Goal: Task Accomplishment & Management: Use online tool/utility

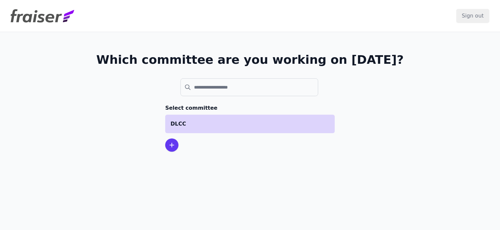
click at [193, 130] on li "DLCC" at bounding box center [249, 124] width 169 height 19
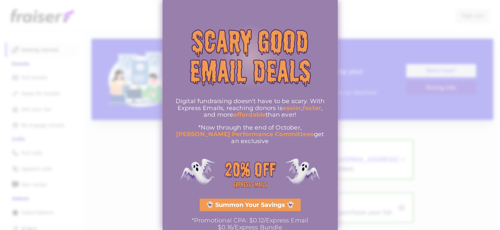
scroll to position [4, 0]
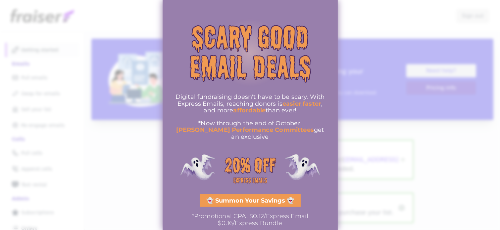
click at [204, 195] on link "👻 Summon Your Savings 👻" at bounding box center [249, 201] width 101 height 13
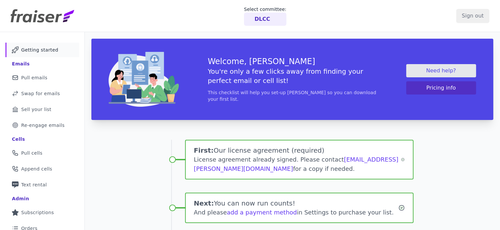
click at [128, 159] on div "Welcome, Tyler You're only a few clicks away from finding your perfect email or…" at bounding box center [292, 197] width 415 height 330
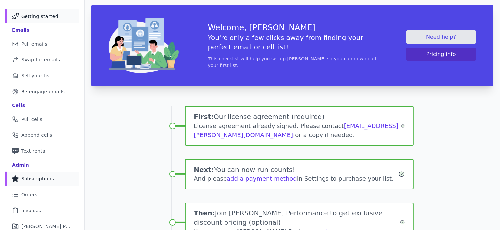
click at [41, 176] on span "Subscriptions" at bounding box center [37, 179] width 33 height 7
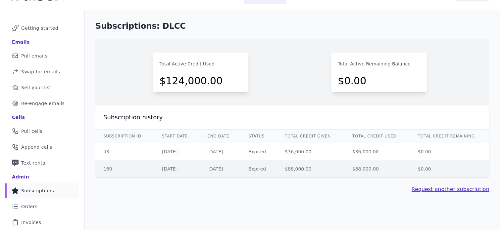
scroll to position [26, 0]
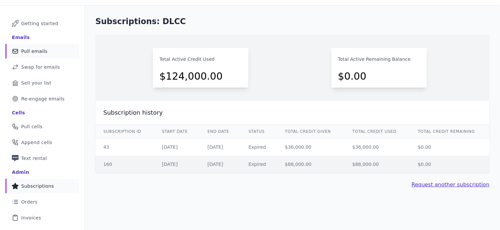
click at [50, 55] on link "Mail Icon Outline of a mail envelope Pull emails" at bounding box center [42, 51] width 74 height 15
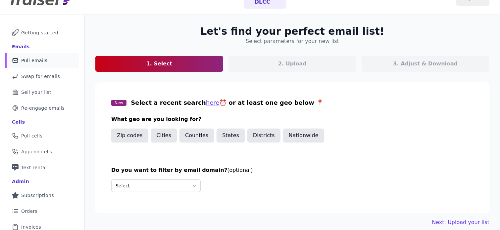
scroll to position [17, 0]
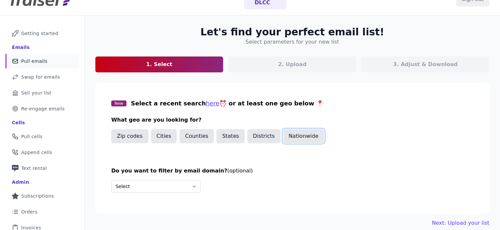
click at [286, 143] on button "Nationwide" at bounding box center [303, 136] width 41 height 14
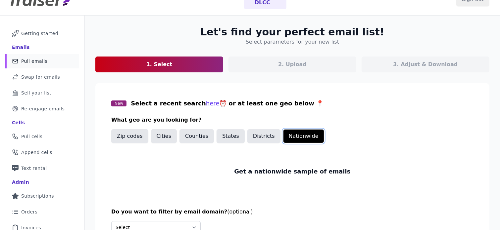
scroll to position [69, 0]
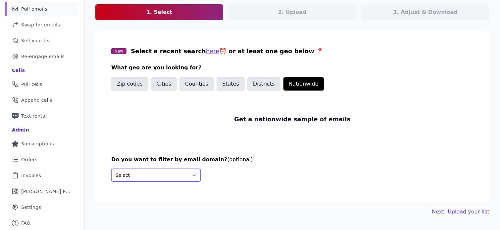
click at [183, 173] on select "Select Include only these domains Include none of these domains" at bounding box center [155, 175] width 89 height 13
click at [175, 180] on select "Select Include only these domains Include none of these domains" at bounding box center [155, 175] width 89 height 13
select select "Exclude"
click at [111, 169] on select "Select Include only these domains Include none of these domains" at bounding box center [155, 175] width 89 height 13
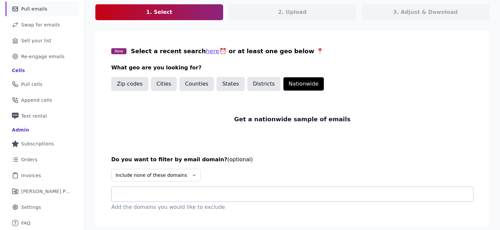
click at [179, 192] on input "text" at bounding box center [295, 195] width 356 height 8
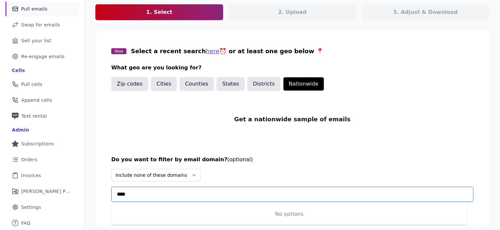
scroll to position [89, 0]
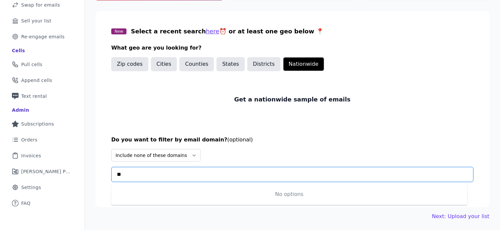
type input "*"
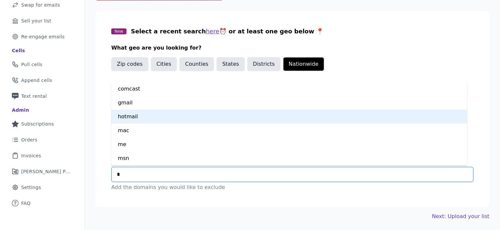
click at [132, 118] on div "hotmail" at bounding box center [289, 117] width 356 height 14
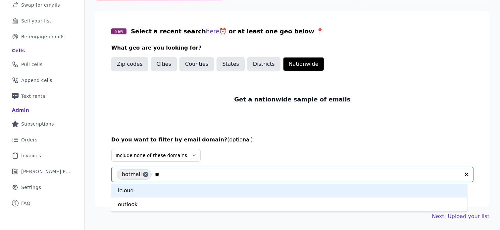
type input "*"
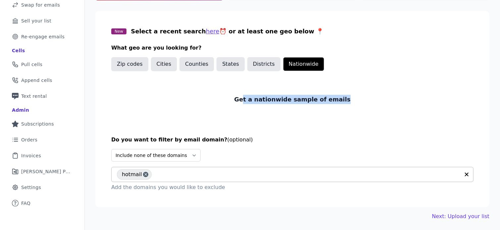
drag, startPoint x: 340, startPoint y: 104, endPoint x: 246, endPoint y: 115, distance: 94.2
click at [246, 115] on div "Get a nationwide sample of emails" at bounding box center [292, 99] width 362 height 41
click at [248, 115] on div "Get a nationwide sample of emails" at bounding box center [292, 99] width 362 height 41
click at [176, 174] on input "text" at bounding box center [307, 175] width 305 height 8
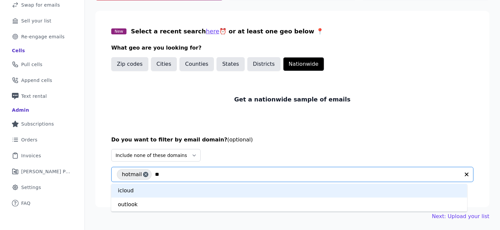
type input "***"
click at [149, 188] on div "outlook" at bounding box center [289, 191] width 356 height 14
type input "****"
click at [154, 193] on div "live" at bounding box center [289, 191] width 356 height 14
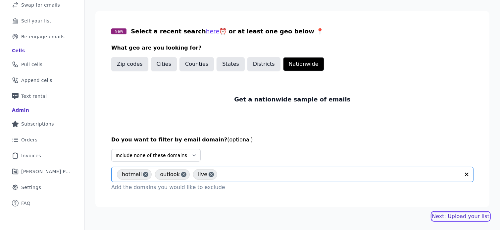
click at [446, 217] on link "Next: Upload your list" at bounding box center [460, 217] width 57 height 8
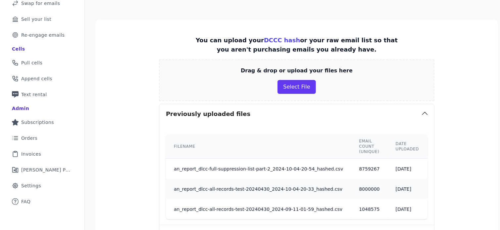
scroll to position [99, 0]
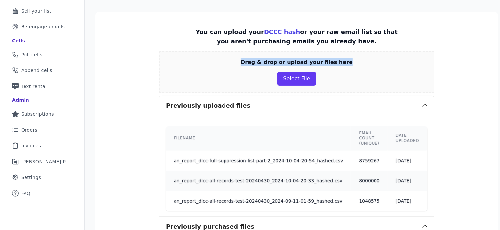
drag, startPoint x: 241, startPoint y: 65, endPoint x: 340, endPoint y: 57, distance: 99.2
click at [340, 57] on div "Drag & drop or upload your files here Select File" at bounding box center [296, 72] width 275 height 42
click at [332, 59] on p "Drag & drop or upload your files here" at bounding box center [297, 63] width 112 height 8
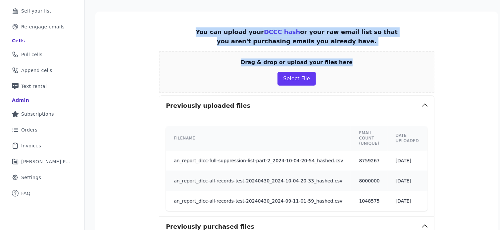
drag, startPoint x: 335, startPoint y: 62, endPoint x: 188, endPoint y: 31, distance: 150.0
click at [205, 71] on div "Drag & drop or upload your files here Select File" at bounding box center [296, 72] width 275 height 42
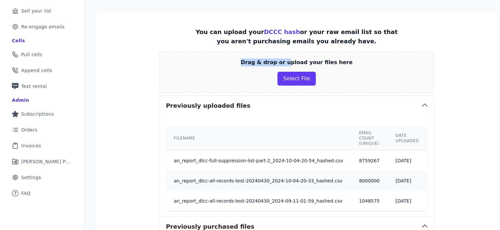
drag, startPoint x: 180, startPoint y: 47, endPoint x: 286, endPoint y: 59, distance: 106.8
click at [286, 59] on p "Drag & drop or upload your files here" at bounding box center [297, 63] width 112 height 8
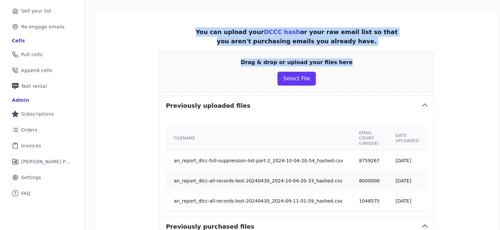
drag, startPoint x: 350, startPoint y: 61, endPoint x: 192, endPoint y: 28, distance: 161.7
click at [193, 28] on p "You can upload your DCCC hash or your raw email list so that you aren't purchas…" at bounding box center [296, 36] width 206 height 19
drag, startPoint x: 193, startPoint y: 31, endPoint x: 377, endPoint y: 55, distance: 185.1
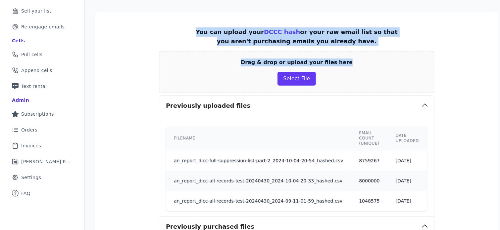
click at [377, 55] on div "Drag & drop or upload your files here Select File" at bounding box center [296, 72] width 275 height 42
drag, startPoint x: 377, startPoint y: 55, endPoint x: 193, endPoint y: 32, distance: 185.1
click at [193, 32] on p "You can upload your DCCC hash or your raw email list so that you aren't purchas…" at bounding box center [296, 36] width 206 height 19
drag, startPoint x: 193, startPoint y: 32, endPoint x: 362, endPoint y: 53, distance: 170.1
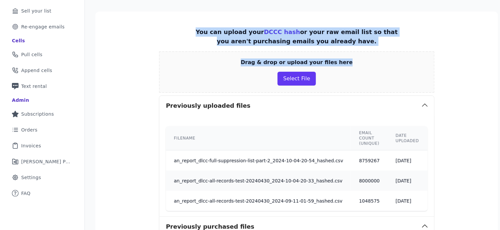
click at [362, 53] on div "Drag & drop or upload your files here Select File" at bounding box center [296, 72] width 275 height 42
drag, startPoint x: 275, startPoint y: 50, endPoint x: 176, endPoint y: 28, distance: 101.0
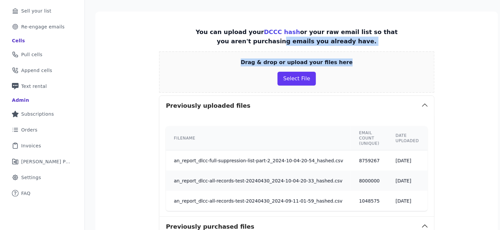
drag, startPoint x: 222, startPoint y: 59, endPoint x: 365, endPoint y: 82, distance: 144.1
click at [365, 82] on div "Drag & drop or upload your files here Select File" at bounding box center [296, 72] width 275 height 42
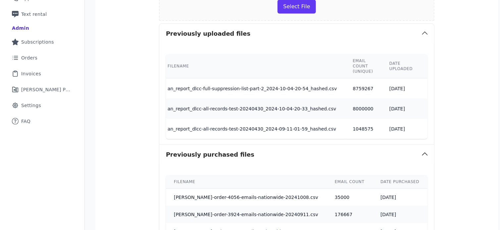
scroll to position [0, 0]
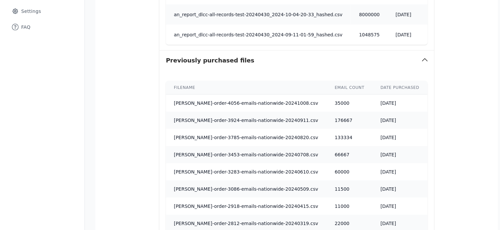
click at [110, 145] on section "You can upload your DCCC hash or your raw email list so that you aren't purchas…" at bounding box center [296, 144] width 402 height 598
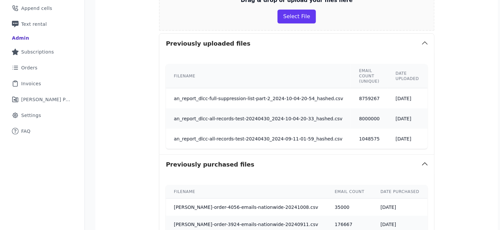
scroll to position [160, 0]
drag, startPoint x: 184, startPoint y: 74, endPoint x: 165, endPoint y: 71, distance: 19.0
click at [166, 71] on th "Filename" at bounding box center [258, 77] width 185 height 24
click at [171, 76] on th "Filename" at bounding box center [258, 77] width 185 height 24
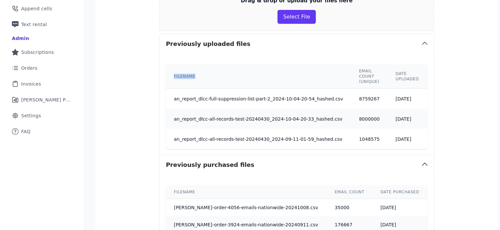
click at [171, 76] on th "Filename" at bounding box center [258, 77] width 185 height 24
click at [171, 74] on th "Filename" at bounding box center [258, 77] width 185 height 24
drag, startPoint x: 233, startPoint y: 45, endPoint x: 156, endPoint y: 41, distance: 76.9
click at [159, 41] on button "Previously uploaded files" at bounding box center [296, 44] width 275 height 20
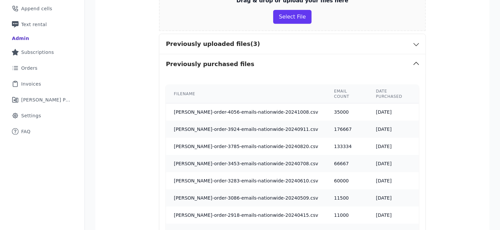
click at [156, 41] on section "You can upload your DCCC hash or your raw email list so that you aren't purchas…" at bounding box center [292, 201] width 394 height 503
click at [163, 41] on button "Previously uploaded files (3)" at bounding box center [292, 44] width 266 height 20
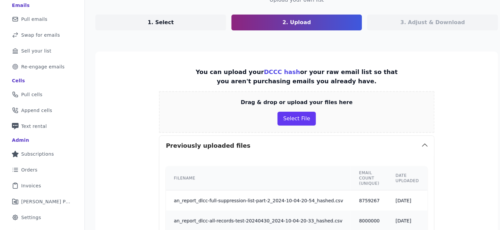
scroll to position [59, 0]
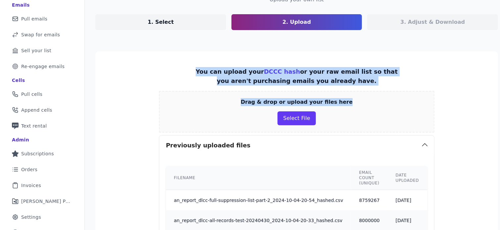
drag, startPoint x: 184, startPoint y: 66, endPoint x: 356, endPoint y: 92, distance: 174.0
click at [356, 92] on div "Drag & drop or upload your files here Select File" at bounding box center [296, 112] width 275 height 42
drag, startPoint x: 345, startPoint y: 96, endPoint x: 157, endPoint y: 52, distance: 193.0
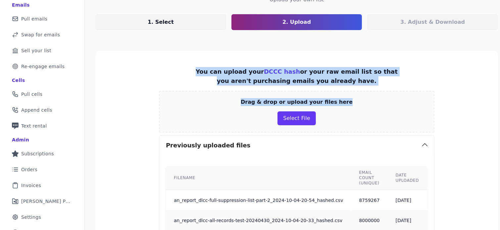
drag, startPoint x: 182, startPoint y: 64, endPoint x: 371, endPoint y: 103, distance: 193.3
click at [371, 103] on div "Drag & drop or upload your files here Select File" at bounding box center [296, 112] width 275 height 42
drag, startPoint x: 371, startPoint y: 103, endPoint x: 179, endPoint y: 70, distance: 194.8
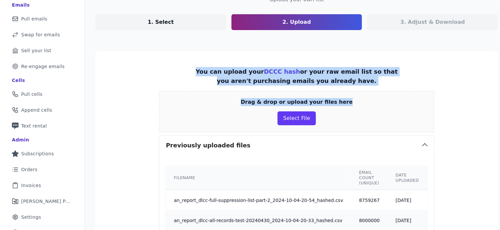
drag, startPoint x: 179, startPoint y: 70, endPoint x: 378, endPoint y: 97, distance: 200.7
click at [378, 97] on div "Drag & drop or upload your files here Select File" at bounding box center [296, 112] width 275 height 42
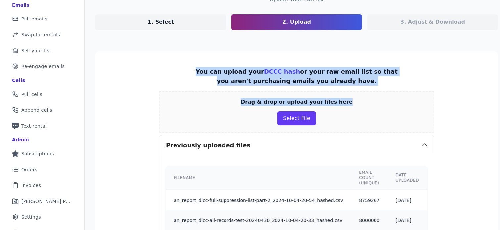
drag, startPoint x: 378, startPoint y: 97, endPoint x: 170, endPoint y: 61, distance: 211.1
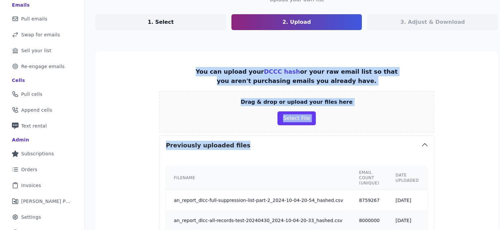
drag, startPoint x: 167, startPoint y: 64, endPoint x: 141, endPoint y: 224, distance: 162.3
click at [141, 224] on div "Select committee: DLCC Sign out Mail Icon Outline of a mail envelope Getting st…" at bounding box center [250, 115] width 500 height 230
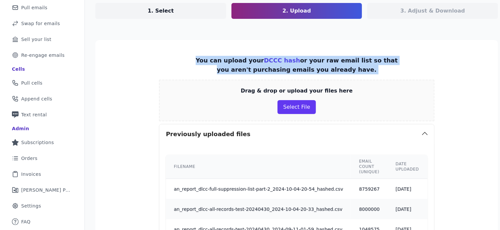
drag, startPoint x: 190, startPoint y: 61, endPoint x: 225, endPoint y: 100, distance: 53.0
click at [159, 107] on div "Drag & drop or upload your files here Select File" at bounding box center [296, 101] width 275 height 42
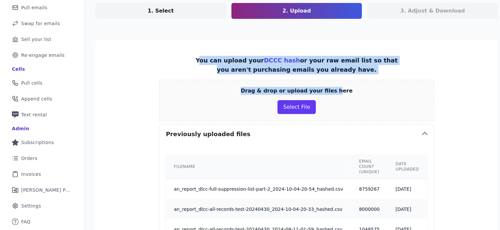
drag, startPoint x: 196, startPoint y: 61, endPoint x: 328, endPoint y: 85, distance: 134.8
click at [328, 85] on div "Drag & drop or upload your files here Select File" at bounding box center [296, 101] width 275 height 42
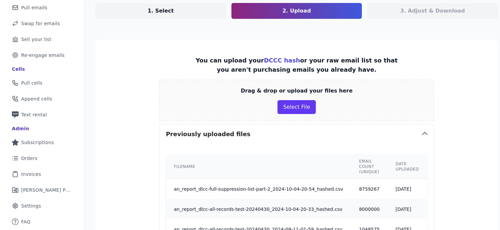
click at [329, 85] on div "Drag & drop or upload your files here Select File" at bounding box center [296, 101] width 275 height 42
drag, startPoint x: 331, startPoint y: 87, endPoint x: 268, endPoint y: 89, distance: 63.5
click at [268, 89] on p "Drag & drop or upload your files here" at bounding box center [297, 91] width 112 height 8
click at [323, 91] on p "Drag & drop or upload your files here" at bounding box center [297, 91] width 112 height 8
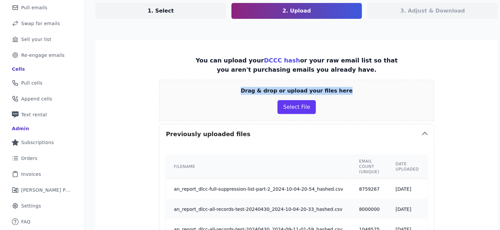
drag, startPoint x: 352, startPoint y: 87, endPoint x: 143, endPoint y: 54, distance: 211.6
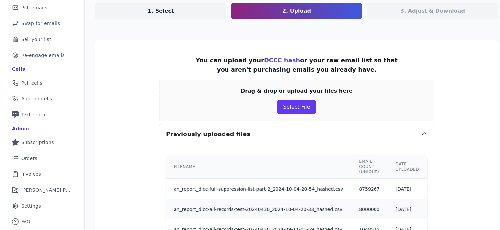
click at [198, 56] on p "You can upload your DCCC hash or your raw email list so that you aren't purchas…" at bounding box center [296, 65] width 206 height 19
drag, startPoint x: 194, startPoint y: 58, endPoint x: 187, endPoint y: 65, distance: 10.5
click at [193, 65] on p "You can upload your DCCC hash or your raw email list so that you aren't purchas…" at bounding box center [296, 65] width 206 height 19
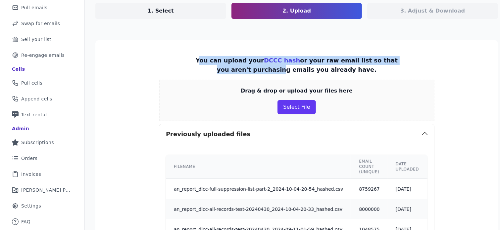
click at [193, 65] on p "You can upload your DCCC hash or your raw email list so that you aren't purchas…" at bounding box center [296, 65] width 206 height 19
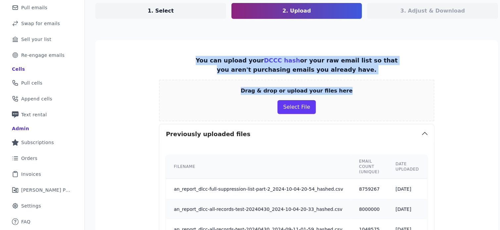
drag, startPoint x: 190, startPoint y: 56, endPoint x: 345, endPoint y: 83, distance: 157.7
click at [345, 83] on div "Drag & drop or upload your files here Select File" at bounding box center [296, 101] width 275 height 42
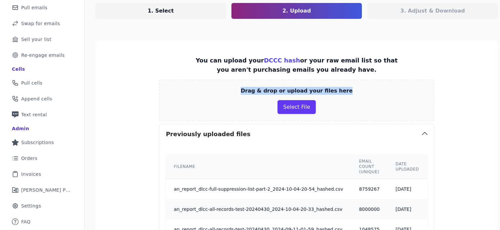
drag, startPoint x: 339, startPoint y: 92, endPoint x: 152, endPoint y: 53, distance: 191.8
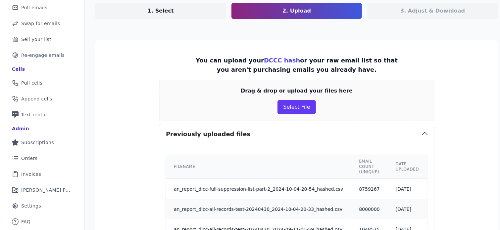
click at [210, 66] on p "You can upload your DCCC hash or your raw email list so that you aren't purchas…" at bounding box center [296, 65] width 206 height 19
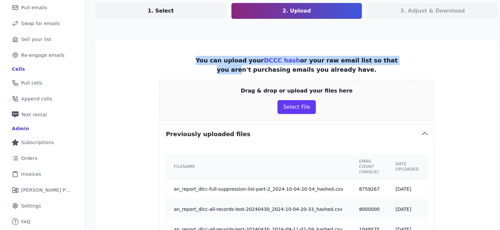
drag, startPoint x: 193, startPoint y: 58, endPoint x: 355, endPoint y: 63, distance: 162.2
click at [355, 63] on p "You can upload your DCCC hash or your raw email list so that you aren't purchas…" at bounding box center [296, 65] width 206 height 19
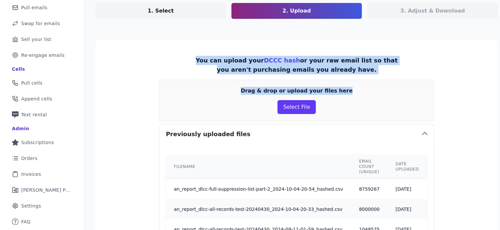
drag, startPoint x: 348, startPoint y: 82, endPoint x: 183, endPoint y: 59, distance: 166.0
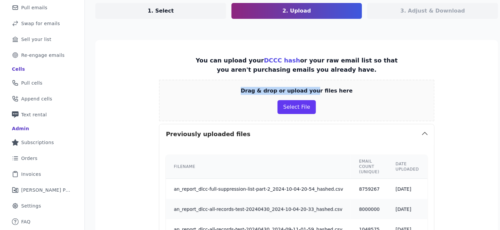
drag, startPoint x: 162, startPoint y: 58, endPoint x: 320, endPoint y: 84, distance: 159.9
click at [325, 83] on div "Drag & drop or upload your files here Select File" at bounding box center [296, 101] width 275 height 42
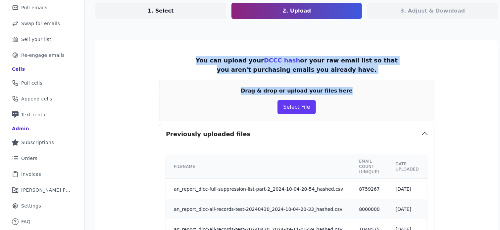
drag, startPoint x: 344, startPoint y: 90, endPoint x: 181, endPoint y: 58, distance: 166.6
drag, startPoint x: 184, startPoint y: 58, endPoint x: 338, endPoint y: 81, distance: 155.5
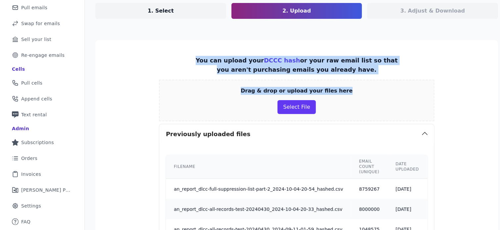
click at [338, 81] on div "Drag & drop or upload your files here Select File" at bounding box center [296, 101] width 275 height 42
drag, startPoint x: 335, startPoint y: 88, endPoint x: 177, endPoint y: 47, distance: 162.9
drag, startPoint x: 181, startPoint y: 55, endPoint x: 362, endPoint y: 86, distance: 183.3
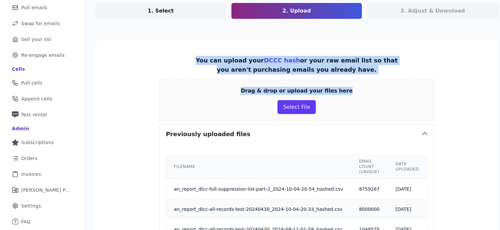
click at [362, 86] on div "Drag & drop or upload your files here Select File" at bounding box center [296, 101] width 275 height 42
drag, startPoint x: 362, startPoint y: 86, endPoint x: 174, endPoint y: 52, distance: 191.4
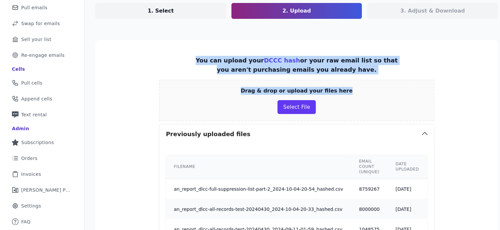
drag, startPoint x: 174, startPoint y: 52, endPoint x: 353, endPoint y: 82, distance: 181.9
click at [353, 82] on div "Drag & drop or upload your files here Select File" at bounding box center [296, 101] width 275 height 42
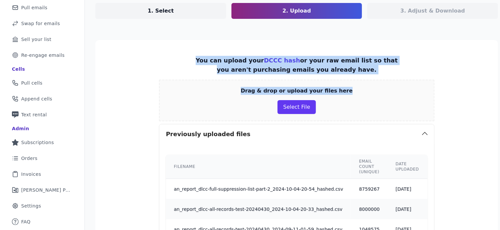
drag, startPoint x: 348, startPoint y: 89, endPoint x: 187, endPoint y: 60, distance: 163.0
click at [193, 60] on p "You can upload your DCCC hash or your raw email list so that you aren't purchas…" at bounding box center [296, 65] width 206 height 19
drag, startPoint x: 187, startPoint y: 60, endPoint x: 349, endPoint y: 91, distance: 164.7
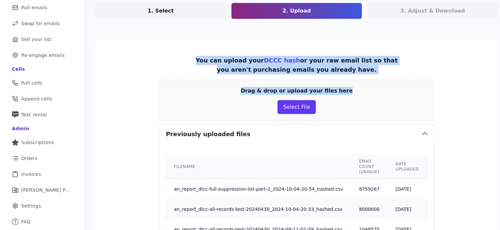
click at [349, 91] on div "Drag & drop or upload your files here Select File" at bounding box center [296, 101] width 275 height 42
drag, startPoint x: 349, startPoint y: 91, endPoint x: 197, endPoint y: 55, distance: 156.1
drag, startPoint x: 195, startPoint y: 60, endPoint x: 342, endPoint y: 91, distance: 149.7
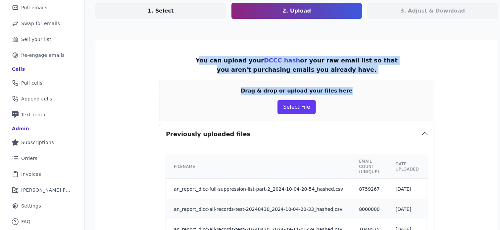
click at [342, 91] on div "Drag & drop or upload your files here Select File" at bounding box center [296, 101] width 275 height 42
drag, startPoint x: 342, startPoint y: 91, endPoint x: 193, endPoint y: 61, distance: 152.1
click at [194, 62] on p "You can upload your DCCC hash or your raw email list so that you aren't purchas…" at bounding box center [296, 65] width 206 height 19
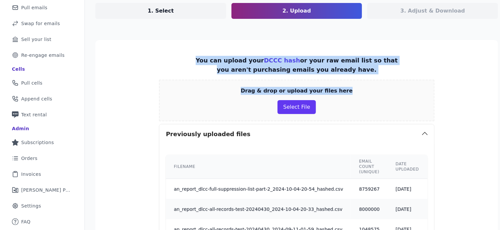
drag, startPoint x: 187, startPoint y: 59, endPoint x: 341, endPoint y: 89, distance: 157.1
click at [341, 89] on div "Drag & drop or upload your files here Select File" at bounding box center [296, 101] width 275 height 42
drag, startPoint x: 341, startPoint y: 89, endPoint x: 186, endPoint y: 55, distance: 158.9
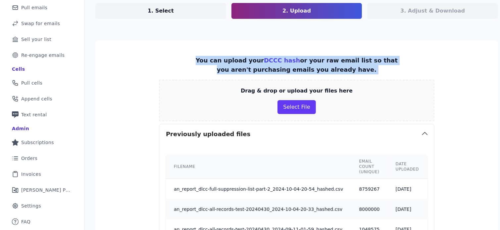
drag, startPoint x: 176, startPoint y: 57, endPoint x: 151, endPoint y: 113, distance: 60.9
click at [159, 113] on div "Drag & drop or upload your files here Select File" at bounding box center [296, 101] width 275 height 42
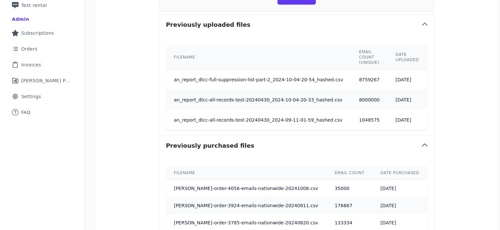
scroll to position [0, 0]
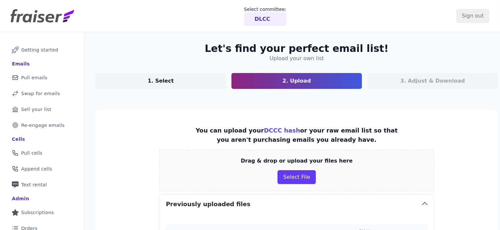
click at [114, 44] on section "Let's find your perfect email list! Upload your own list 1. Select 2. Upload 3.…" at bounding box center [296, 66] width 402 height 46
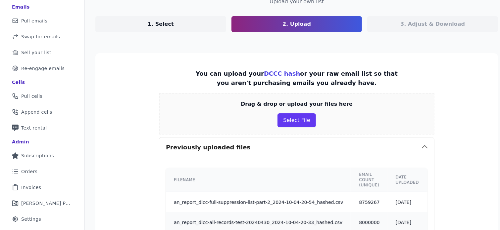
scroll to position [58, 0]
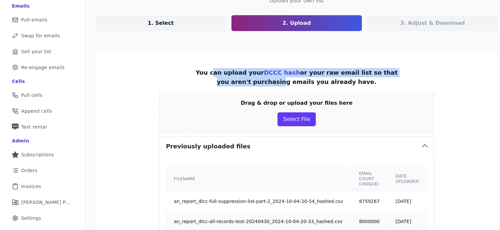
drag, startPoint x: 205, startPoint y: 84, endPoint x: 207, endPoint y: 70, distance: 13.8
click at [207, 70] on p "You can upload your DCCC hash or your raw email list so that you aren't purchas…" at bounding box center [296, 77] width 206 height 19
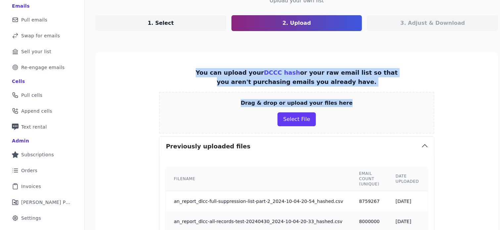
drag, startPoint x: 190, startPoint y: 71, endPoint x: 335, endPoint y: 98, distance: 148.3
click at [335, 98] on div "Drag & drop or upload your files here Select File" at bounding box center [296, 113] width 275 height 42
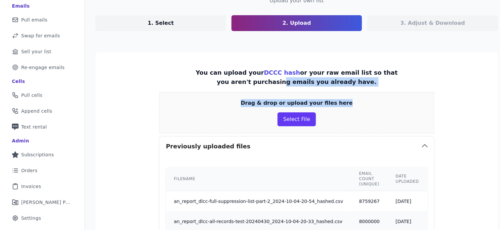
drag, startPoint x: 334, startPoint y: 107, endPoint x: 185, endPoint y: 77, distance: 152.5
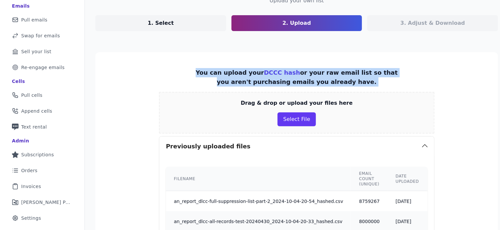
drag, startPoint x: 185, startPoint y: 75, endPoint x: 182, endPoint y: 90, distance: 15.4
drag, startPoint x: 182, startPoint y: 90, endPoint x: 184, endPoint y: 75, distance: 15.3
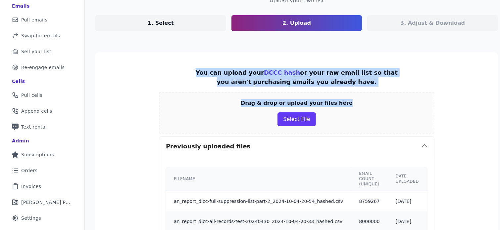
drag, startPoint x: 187, startPoint y: 73, endPoint x: 335, endPoint y: 96, distance: 150.0
click at [335, 96] on div "Drag & drop or upload your files here Select File" at bounding box center [296, 113] width 275 height 42
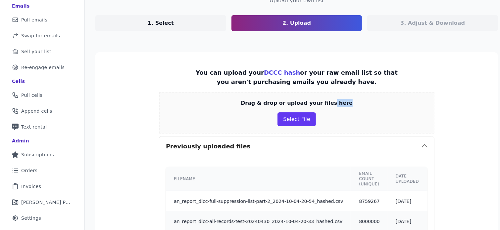
drag, startPoint x: 336, startPoint y: 97, endPoint x: 320, endPoint y: 96, distance: 15.9
click at [320, 96] on div "Drag & drop or upload your files here Select File" at bounding box center [296, 113] width 275 height 42
click at [329, 95] on div "Drag & drop or upload your files here Select File" at bounding box center [296, 113] width 275 height 42
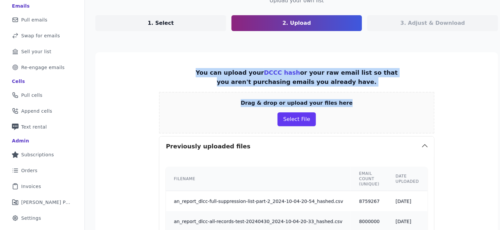
drag, startPoint x: 351, startPoint y: 101, endPoint x: 189, endPoint y: 71, distance: 164.8
click at [193, 71] on p "You can upload your DCCC hash or your raw email list so that you aren't purchas…" at bounding box center [296, 77] width 206 height 19
drag, startPoint x: 189, startPoint y: 71, endPoint x: 333, endPoint y: 96, distance: 146.1
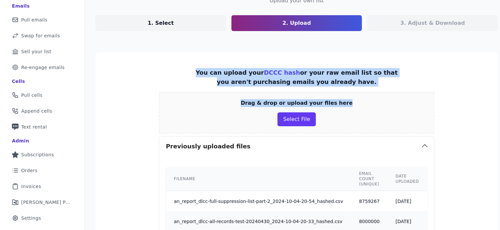
click at [333, 96] on div "Drag & drop or upload your files here Select File" at bounding box center [296, 113] width 275 height 42
drag, startPoint x: 338, startPoint y: 109, endPoint x: 170, endPoint y: 74, distance: 172.1
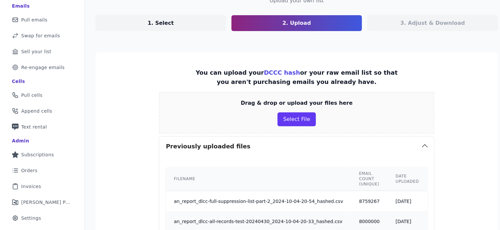
scroll to position [139, 6]
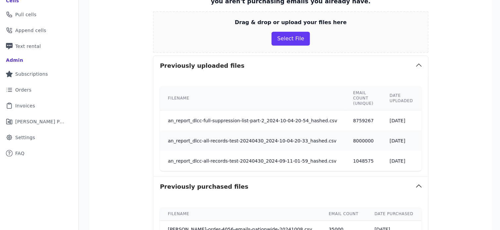
drag, startPoint x: 152, startPoint y: 64, endPoint x: 291, endPoint y: 105, distance: 145.3
click at [291, 105] on div "Previously uploaded files Filename Email count (unique) Date uploaded Delete an…" at bounding box center [290, 116] width 275 height 121
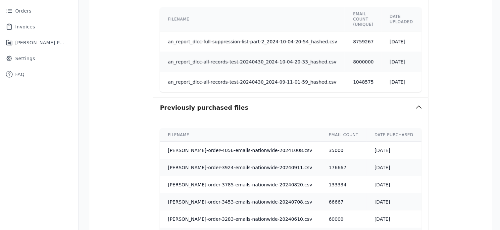
scroll to position [219, 6]
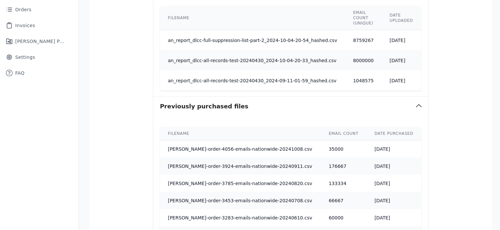
drag, startPoint x: 232, startPoint y: 105, endPoint x: 104, endPoint y: 217, distance: 170.4
click at [104, 217] on section "You can upload your DCCC hash or your raw email list so that you aren't purchas…" at bounding box center [290, 190] width 402 height 598
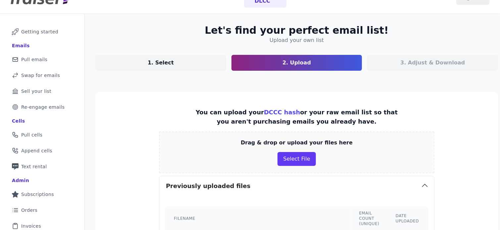
scroll to position [0, 0]
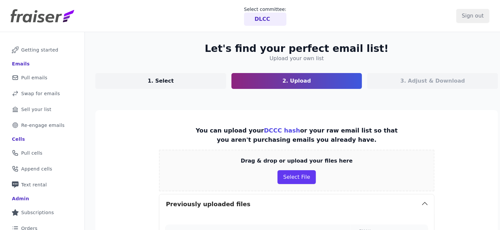
drag, startPoint x: 192, startPoint y: 121, endPoint x: 353, endPoint y: 138, distance: 161.9
click at [353, 138] on p "You can upload your DCCC hash or your raw email list so that you aren't purchas…" at bounding box center [296, 135] width 206 height 19
drag, startPoint x: 353, startPoint y: 137, endPoint x: 337, endPoint y: 114, distance: 28.0
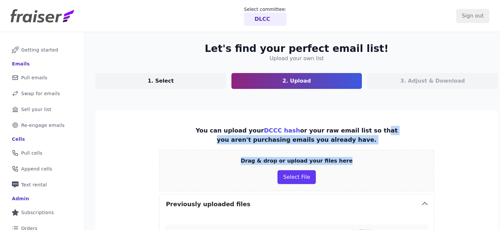
drag, startPoint x: 331, startPoint y: 116, endPoint x: 352, endPoint y: 148, distance: 38.7
drag, startPoint x: 357, startPoint y: 136, endPoint x: 185, endPoint y: 130, distance: 172.8
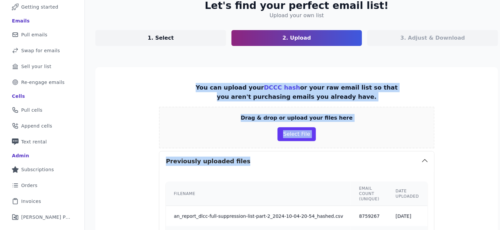
scroll to position [171, 0]
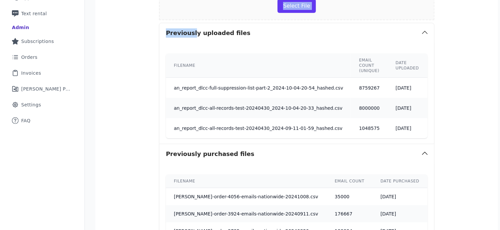
drag, startPoint x: 185, startPoint y: 133, endPoint x: 186, endPoint y: 31, distance: 102.2
drag, startPoint x: 227, startPoint y: 35, endPoint x: 170, endPoint y: 62, distance: 62.6
click at [170, 62] on div "Previously uploaded files Filename Email count (unique) Date uploaded Delete an…" at bounding box center [296, 83] width 275 height 121
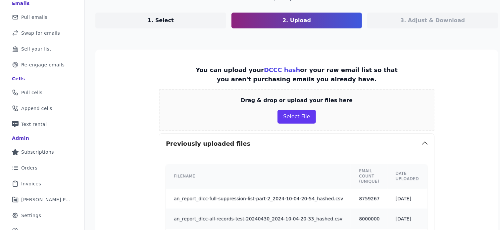
scroll to position [61, 0]
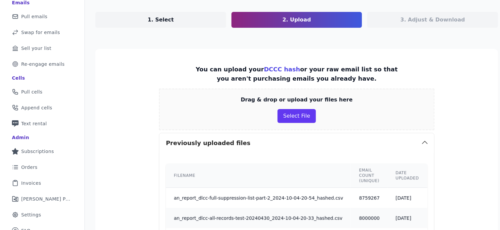
drag, startPoint x: 243, startPoint y: 139, endPoint x: 213, endPoint y: 61, distance: 84.1
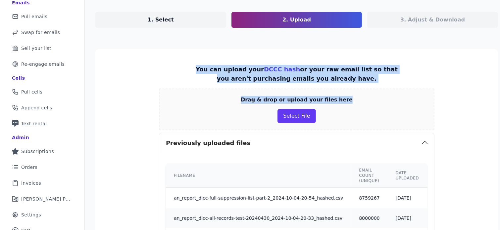
drag, startPoint x: 185, startPoint y: 62, endPoint x: 332, endPoint y: 99, distance: 152.1
click at [348, 72] on p "You can upload your DCCC hash or your raw email list so that you aren't purchas…" at bounding box center [296, 74] width 206 height 19
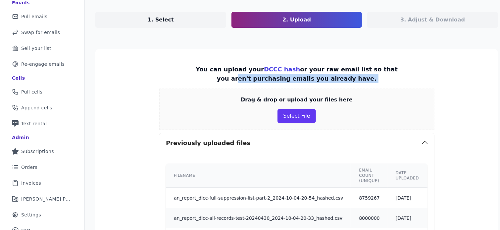
drag, startPoint x: 352, startPoint y: 73, endPoint x: 179, endPoint y: 87, distance: 173.5
click at [193, 74] on p "You can upload your DCCC hash or your raw email list so that you aren't purchas…" at bounding box center [296, 74] width 206 height 19
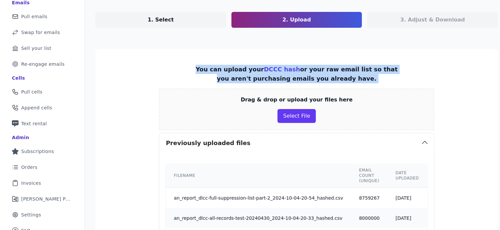
drag, startPoint x: 179, startPoint y: 71, endPoint x: 174, endPoint y: 83, distance: 13.8
drag, startPoint x: 171, startPoint y: 86, endPoint x: 165, endPoint y: 57, distance: 29.3
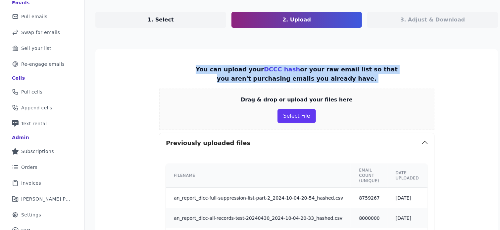
drag, startPoint x: 172, startPoint y: 69, endPoint x: 169, endPoint y: 80, distance: 11.2
drag, startPoint x: 170, startPoint y: 69, endPoint x: 166, endPoint y: 85, distance: 16.0
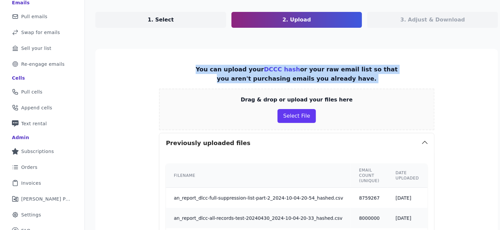
drag, startPoint x: 173, startPoint y: 80, endPoint x: 176, endPoint y: 59, distance: 21.5
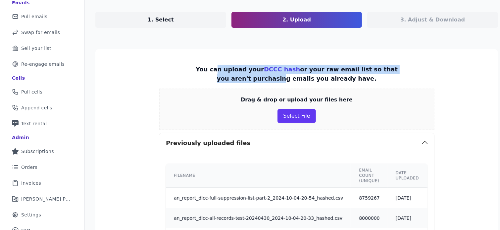
drag, startPoint x: 200, startPoint y: 79, endPoint x: 211, endPoint y: 63, distance: 19.5
click at [203, 75] on p "You can upload your DCCC hash or your raw email list so that you aren't purchas…" at bounding box center [296, 74] width 206 height 19
drag, startPoint x: 194, startPoint y: 72, endPoint x: 202, endPoint y: 88, distance: 18.3
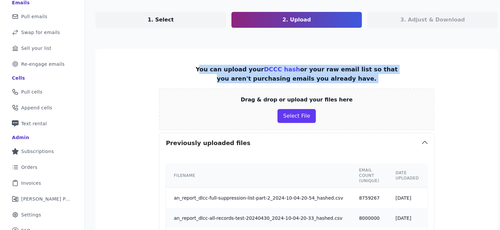
click at [202, 89] on div "Drag & drop or upload your files here Select File" at bounding box center [296, 110] width 275 height 42
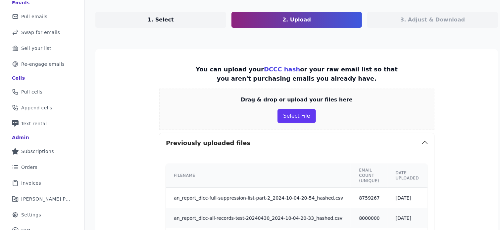
drag, startPoint x: 353, startPoint y: 76, endPoint x: 356, endPoint y: 53, distance: 23.7
drag, startPoint x: 357, startPoint y: 55, endPoint x: 349, endPoint y: 74, distance: 20.6
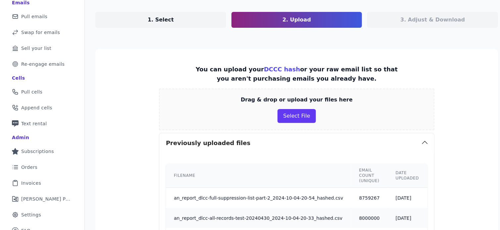
click at [349, 74] on p "You can upload your DCCC hash or your raw email list so that you aren't purchas…" at bounding box center [296, 74] width 206 height 19
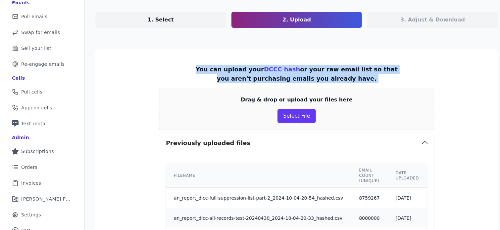
drag, startPoint x: 349, startPoint y: 74, endPoint x: 191, endPoint y: 72, distance: 158.2
click at [193, 72] on p "You can upload your DCCC hash or your raw email list so that you aren't purchas…" at bounding box center [296, 74] width 206 height 19
drag, startPoint x: 191, startPoint y: 72, endPoint x: 192, endPoint y: 106, distance: 34.1
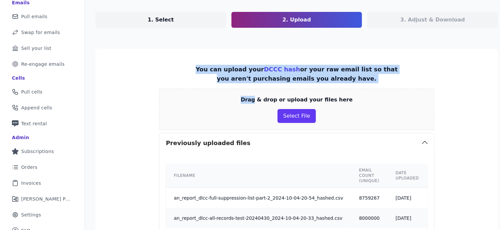
click at [192, 105] on div "Drag & drop or upload your files here Select File" at bounding box center [296, 110] width 275 height 42
